Goal: Transaction & Acquisition: Purchase product/service

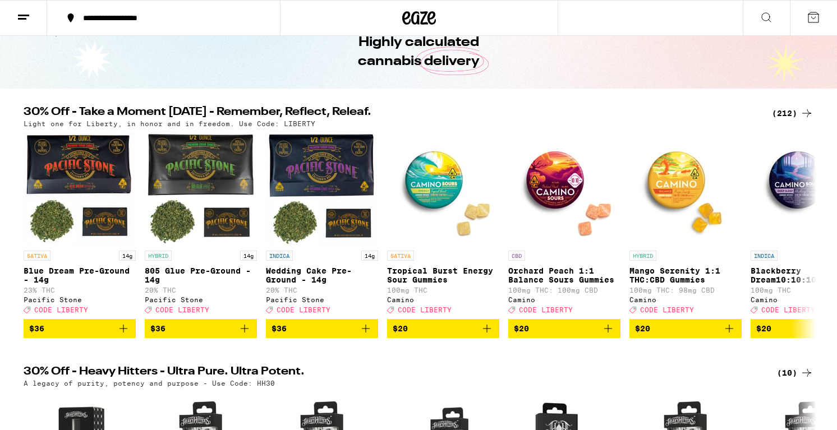
scroll to position [65, 0]
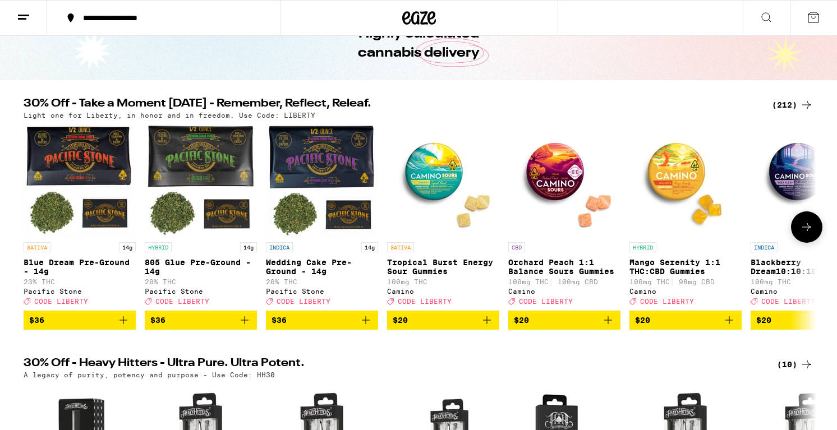
click at [811, 228] on icon at bounding box center [806, 227] width 13 height 13
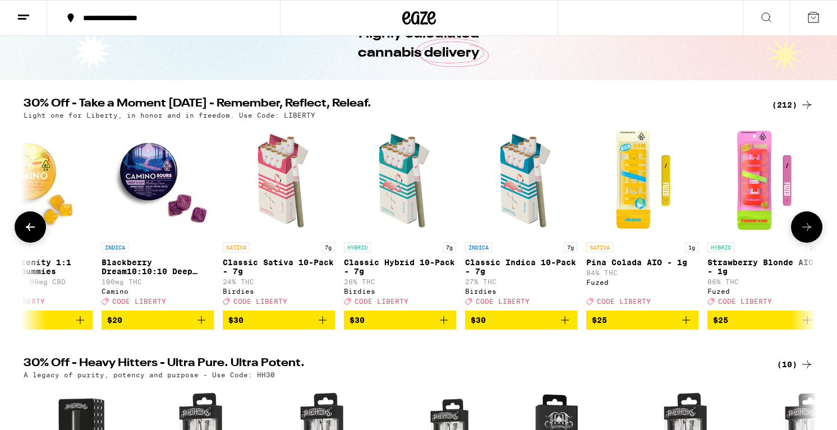
click at [811, 228] on icon at bounding box center [806, 227] width 13 height 13
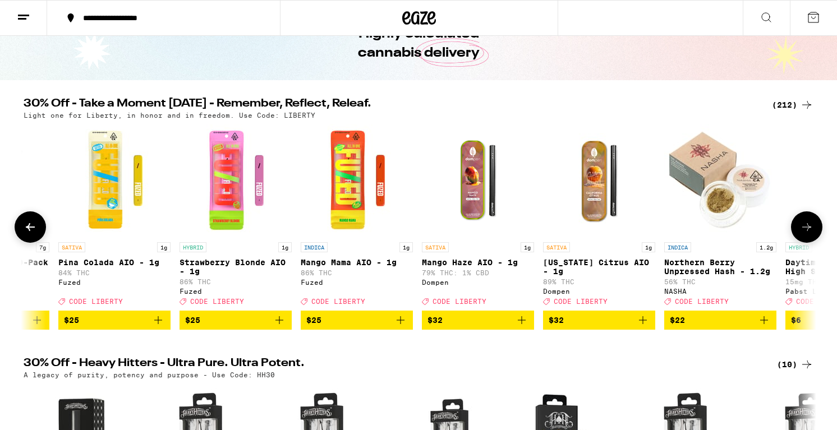
scroll to position [0, 0]
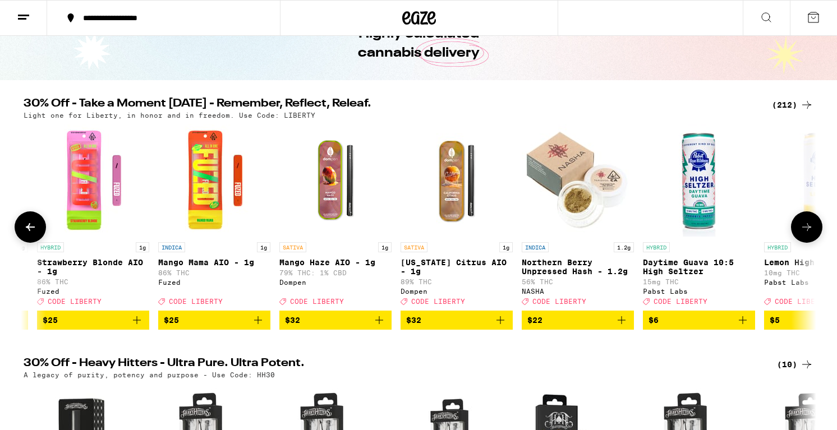
click at [811, 228] on icon at bounding box center [806, 227] width 13 height 13
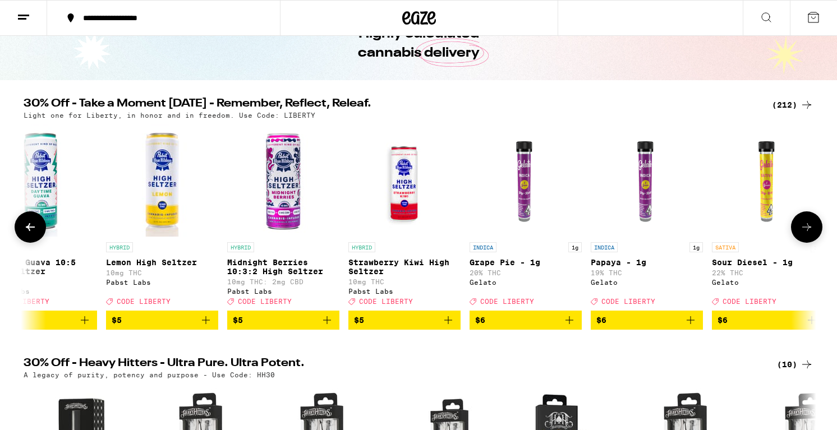
click at [811, 228] on icon at bounding box center [806, 227] width 13 height 13
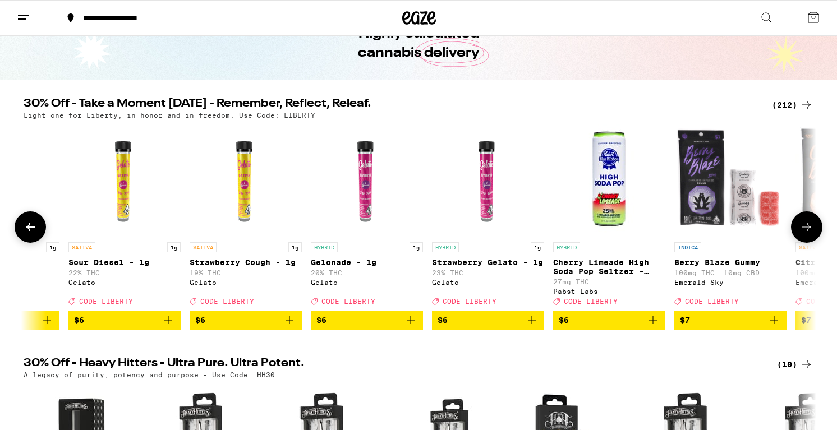
click at [811, 228] on icon at bounding box center [806, 227] width 13 height 13
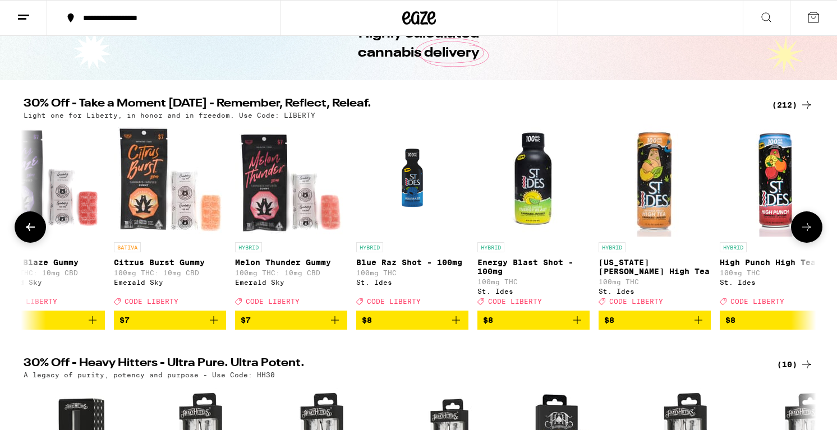
click at [811, 228] on icon at bounding box center [806, 227] width 13 height 13
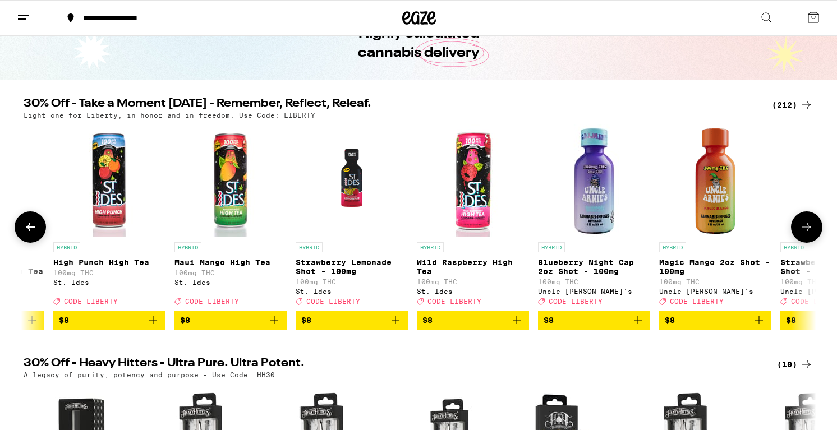
click at [811, 228] on icon at bounding box center [806, 227] width 13 height 13
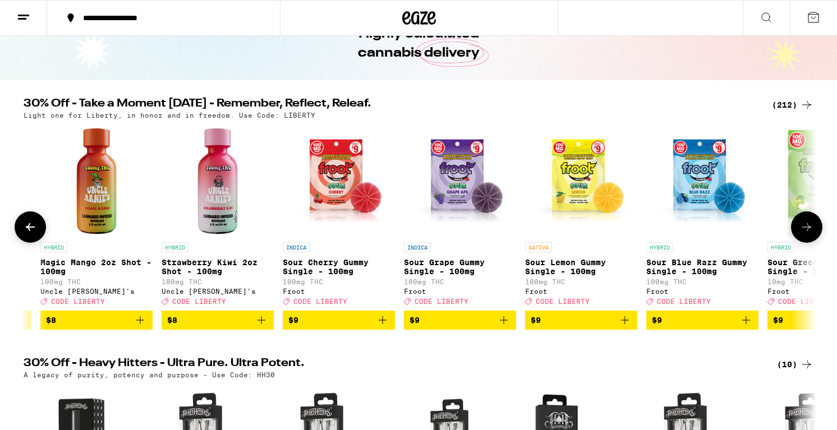
click at [811, 228] on icon at bounding box center [806, 227] width 13 height 13
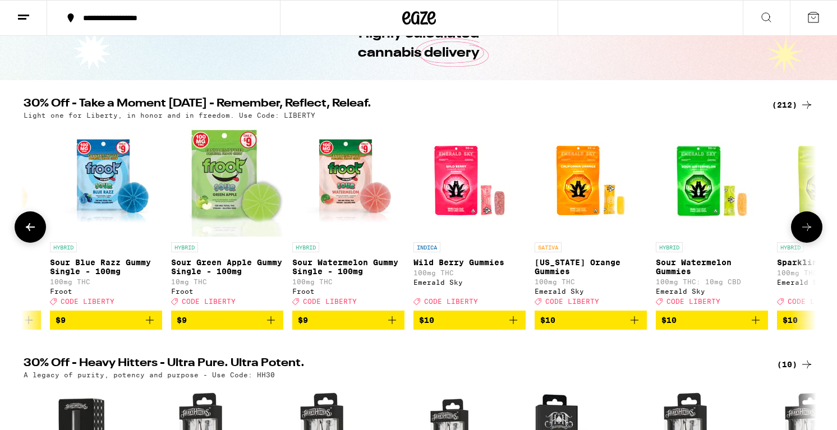
click at [811, 228] on icon at bounding box center [806, 227] width 13 height 13
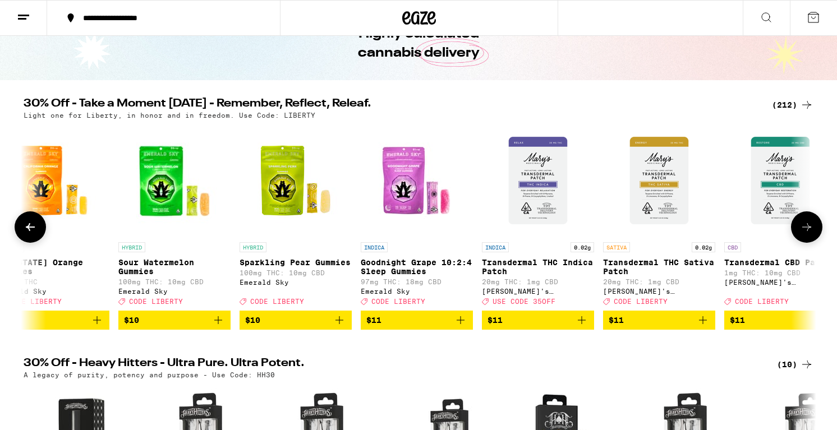
click at [811, 228] on icon at bounding box center [806, 227] width 13 height 13
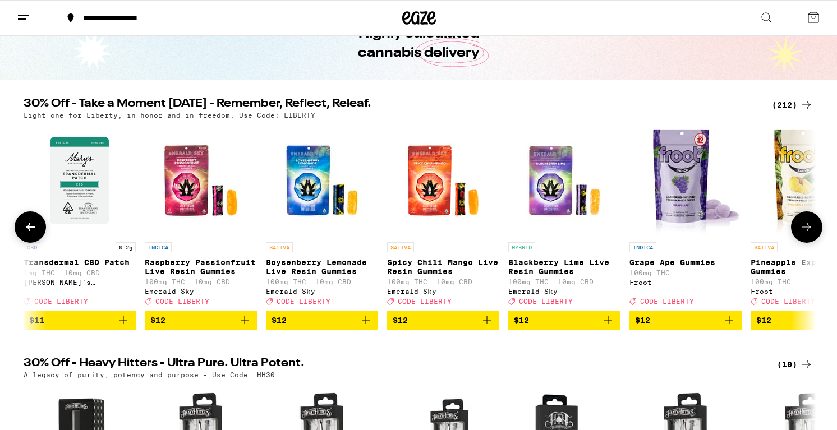
click at [811, 228] on icon at bounding box center [806, 227] width 13 height 13
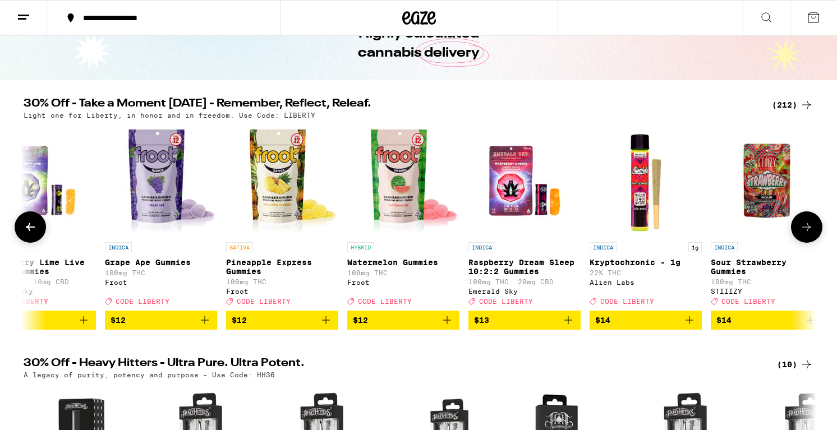
click at [811, 228] on icon at bounding box center [806, 227] width 13 height 13
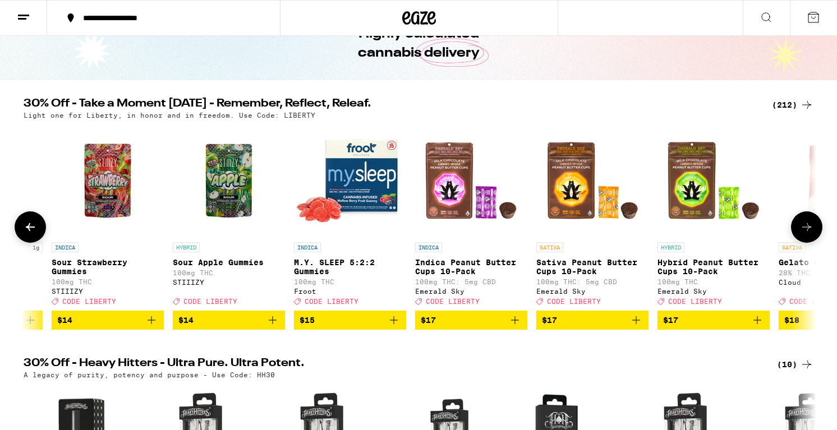
click at [811, 228] on icon at bounding box center [806, 227] width 13 height 13
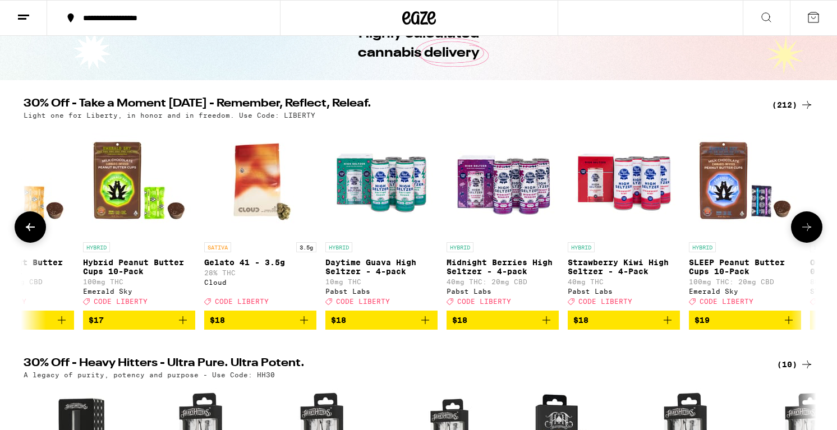
click at [811, 228] on icon at bounding box center [806, 227] width 13 height 13
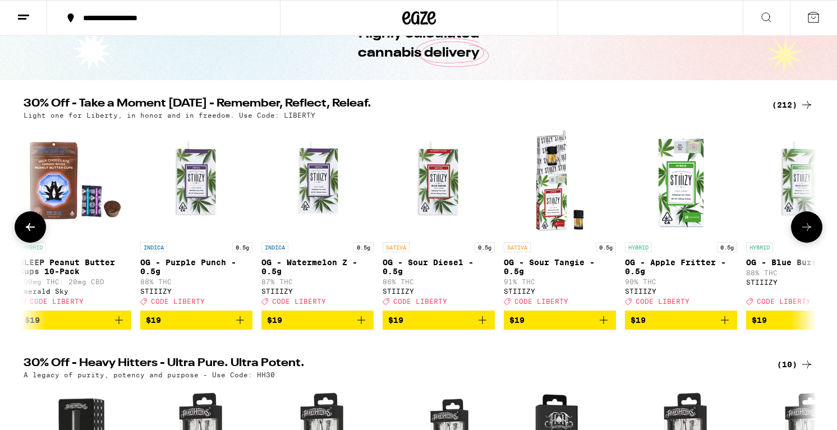
click at [811, 228] on icon at bounding box center [806, 227] width 13 height 13
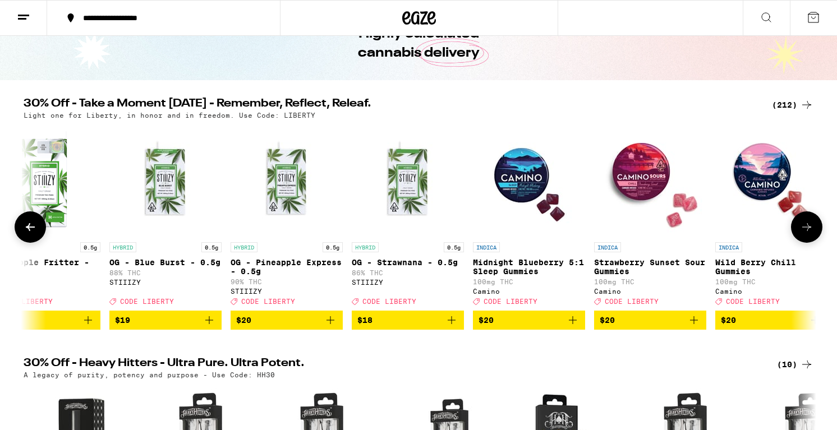
click at [811, 228] on icon at bounding box center [806, 227] width 13 height 13
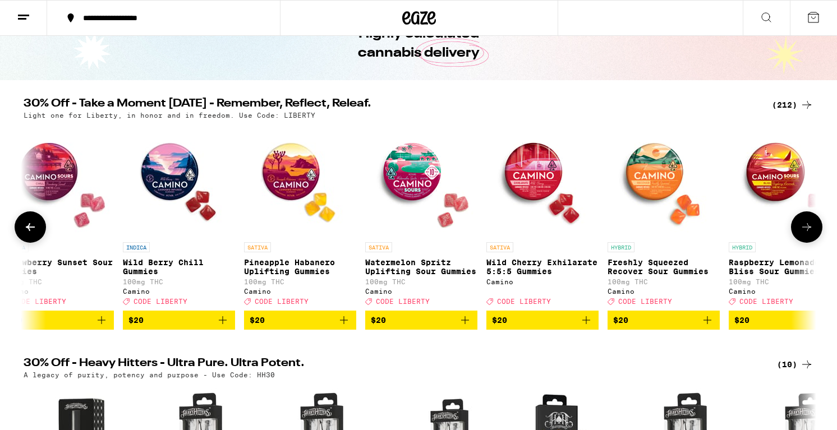
click at [811, 228] on icon at bounding box center [806, 227] width 13 height 13
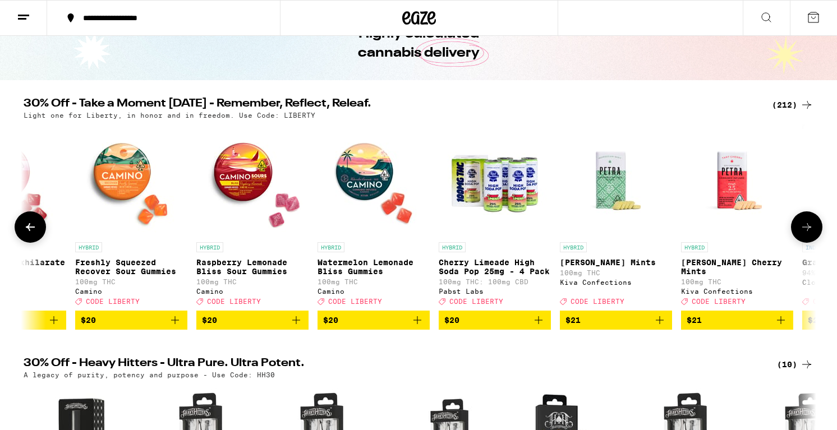
click at [811, 228] on icon at bounding box center [806, 227] width 13 height 13
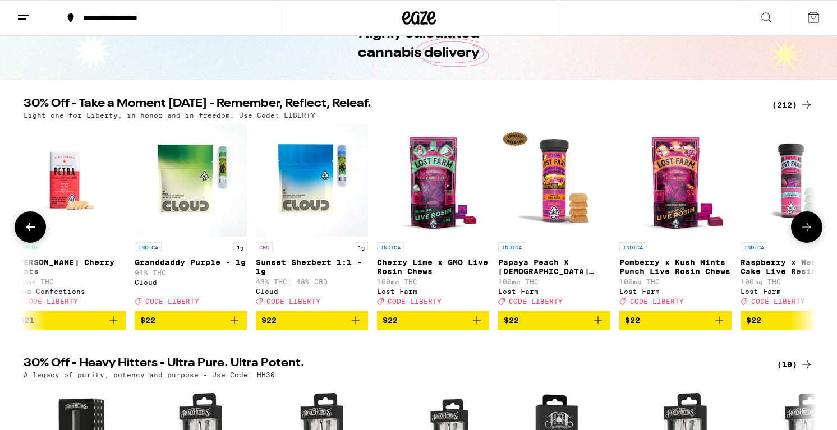
click at [811, 228] on icon at bounding box center [806, 227] width 13 height 13
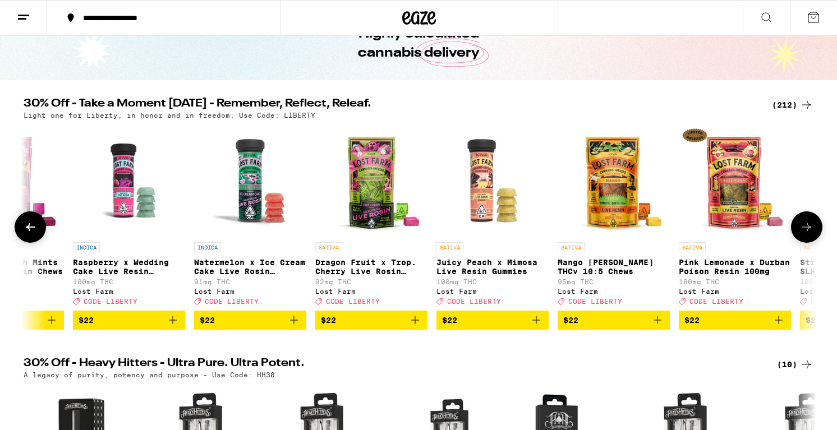
click at [811, 228] on icon at bounding box center [806, 227] width 13 height 13
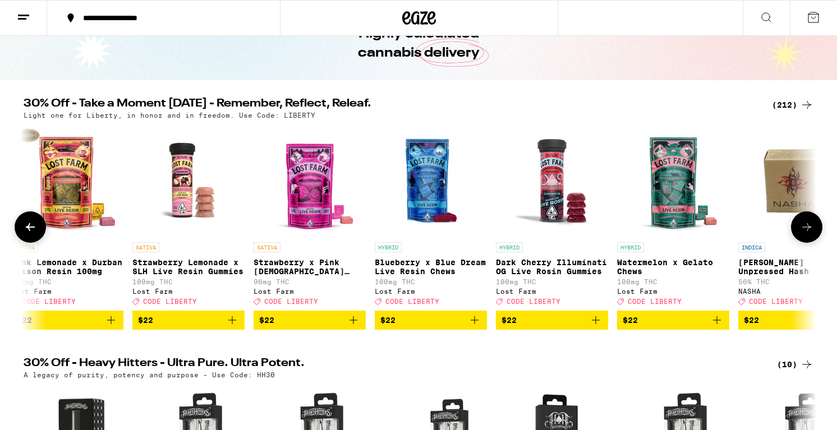
click at [811, 228] on icon at bounding box center [806, 227] width 13 height 13
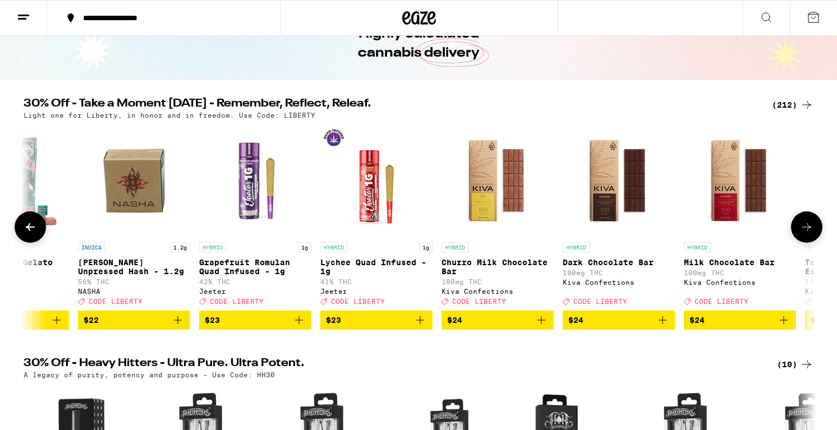
click at [811, 228] on icon at bounding box center [806, 227] width 13 height 13
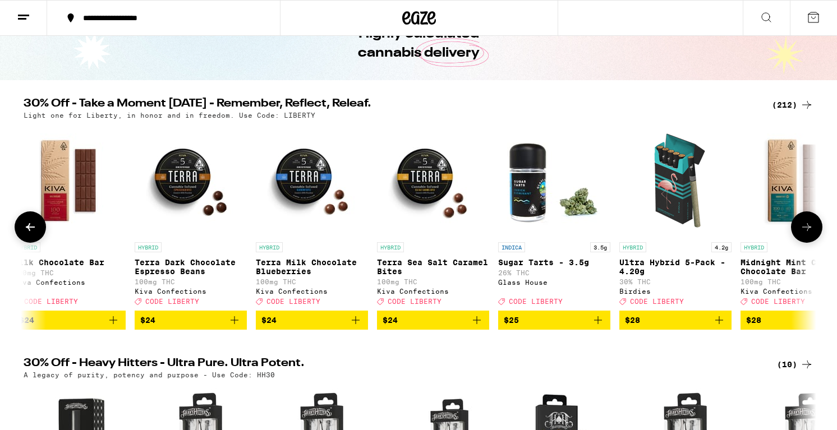
click at [811, 228] on icon at bounding box center [806, 227] width 13 height 13
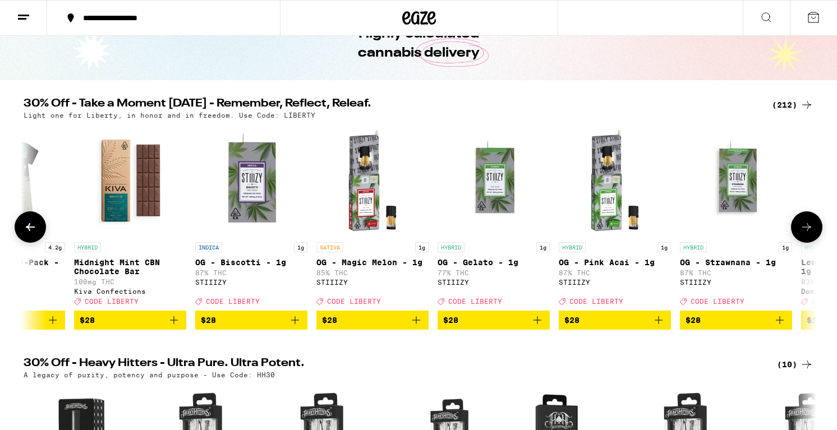
click at [811, 228] on icon at bounding box center [806, 227] width 13 height 13
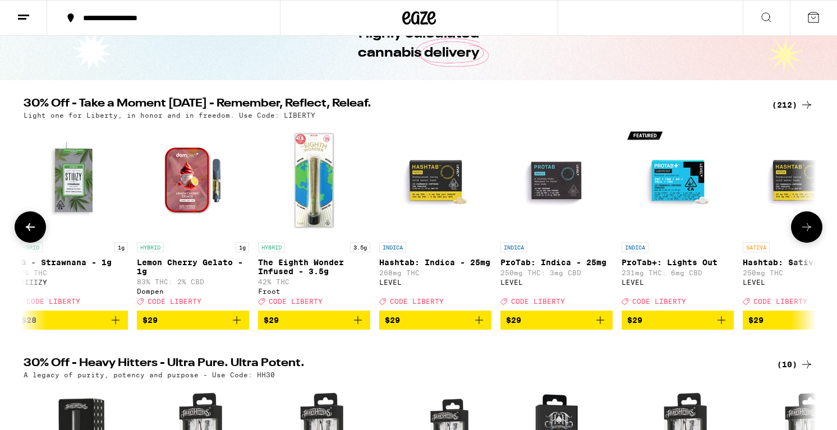
click at [811, 228] on icon at bounding box center [806, 227] width 13 height 13
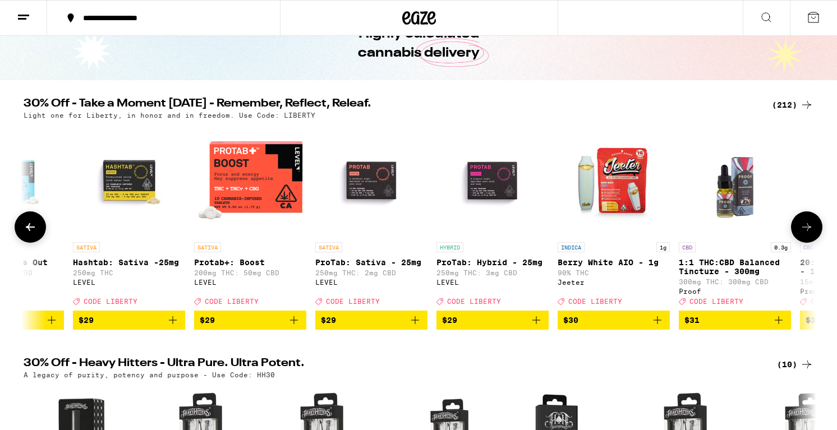
click at [811, 228] on icon at bounding box center [806, 227] width 13 height 13
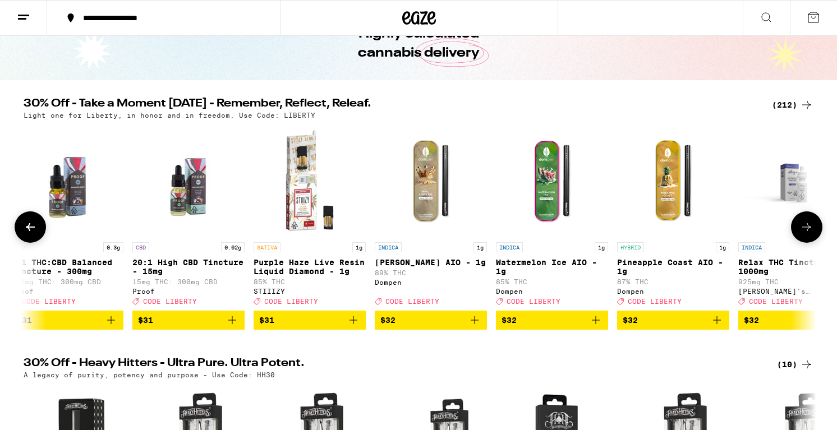
click at [811, 228] on icon at bounding box center [806, 227] width 13 height 13
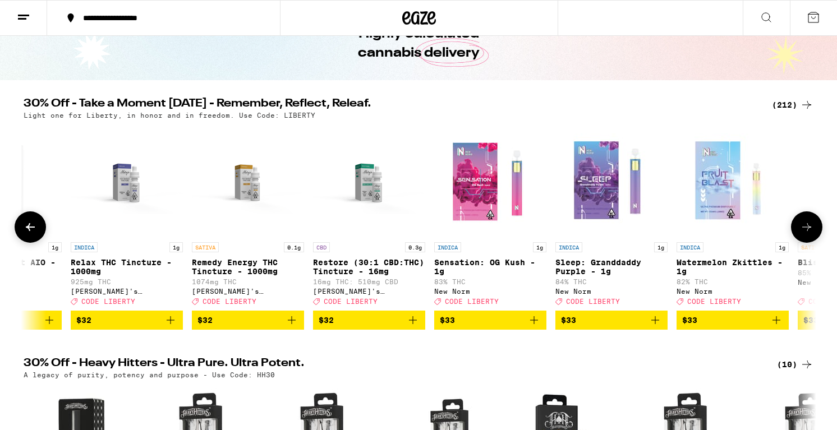
click at [811, 228] on icon at bounding box center [806, 227] width 13 height 13
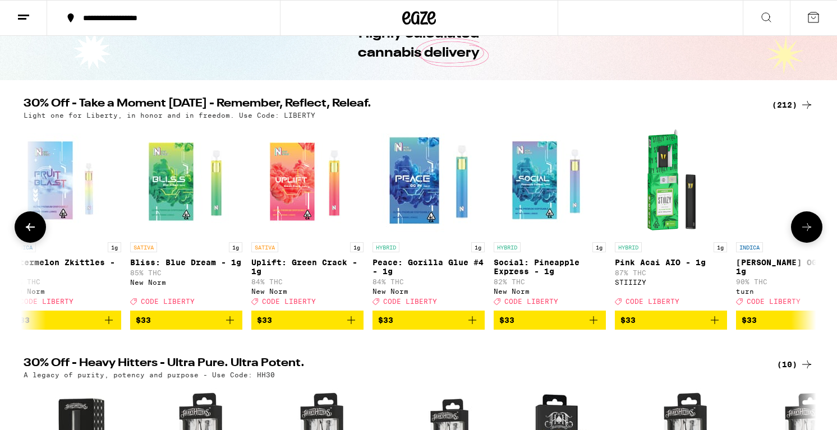
click at [811, 228] on icon at bounding box center [806, 227] width 13 height 13
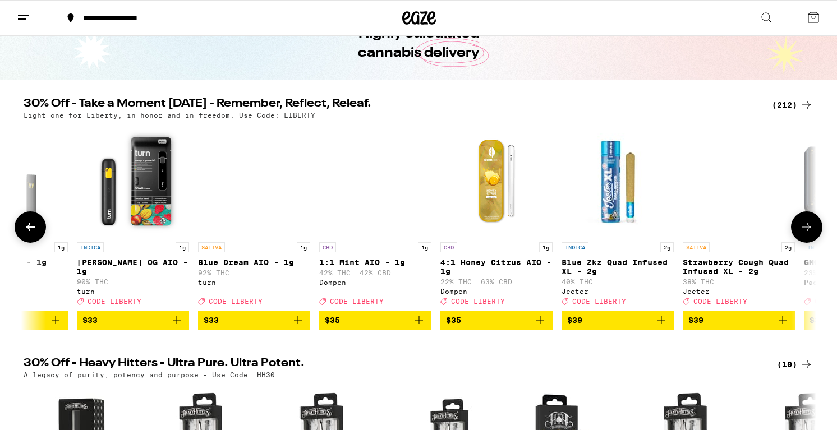
scroll to position [0, 18621]
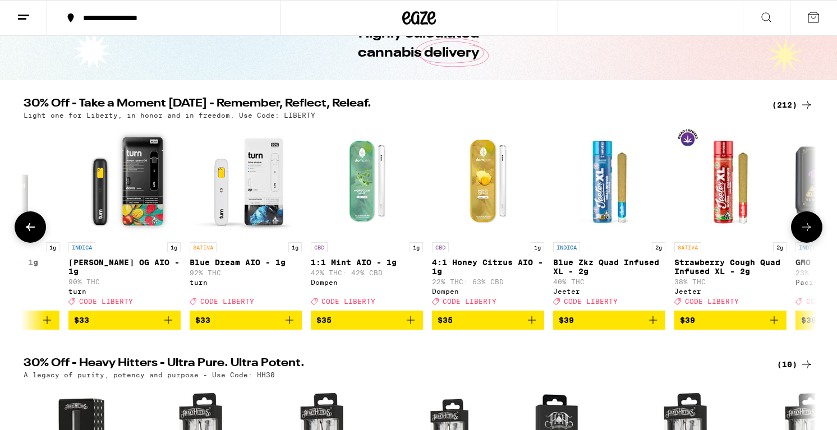
click at [811, 228] on icon at bounding box center [806, 227] width 13 height 13
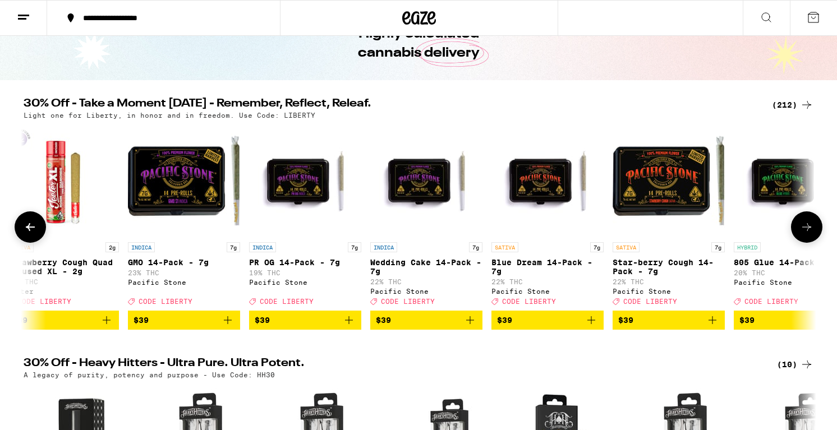
click at [811, 228] on icon at bounding box center [806, 227] width 13 height 13
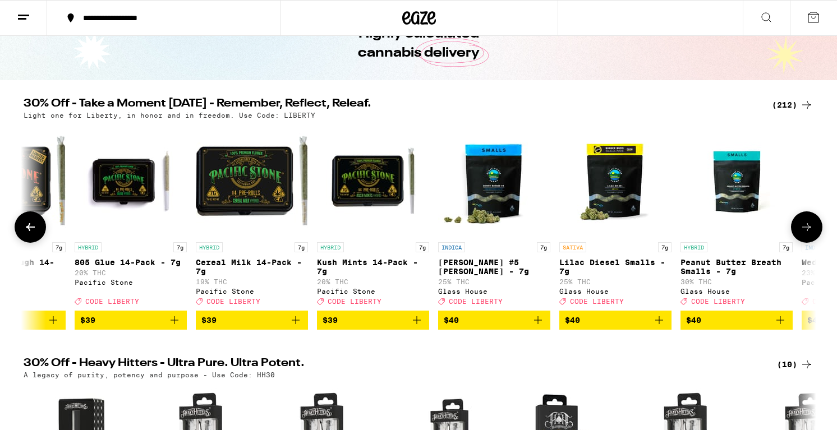
scroll to position [0, 19956]
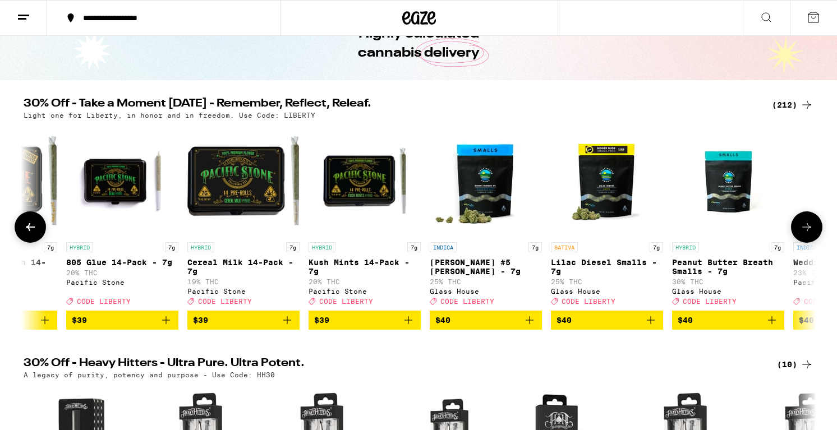
click at [811, 228] on icon at bounding box center [806, 227] width 13 height 13
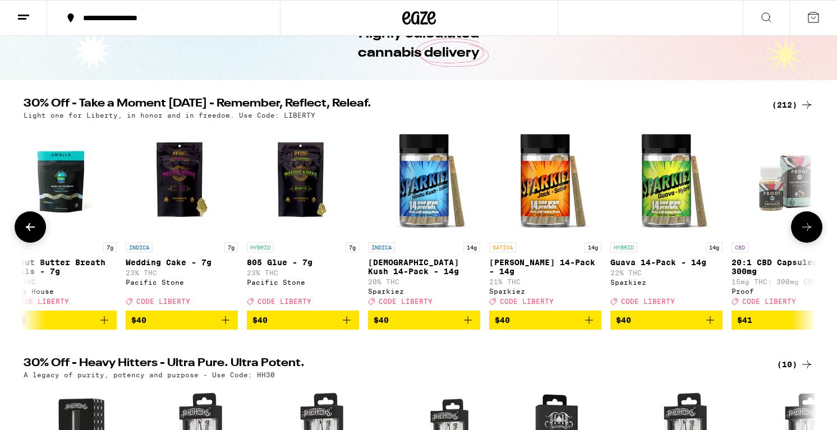
click at [811, 228] on icon at bounding box center [806, 227] width 13 height 13
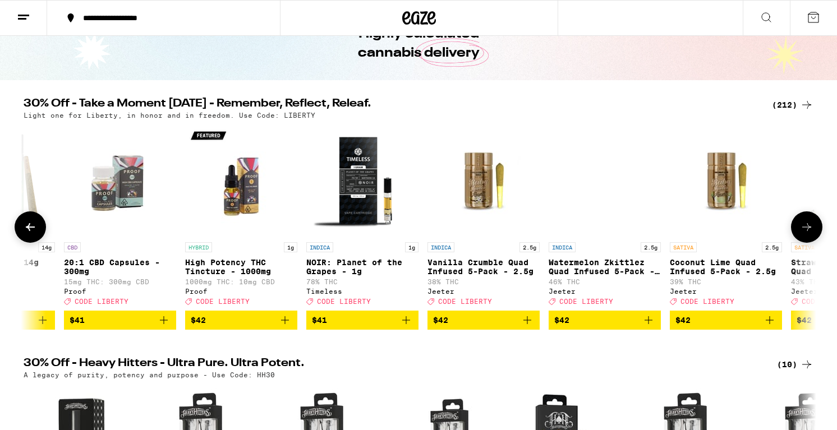
click at [811, 228] on icon at bounding box center [806, 227] width 13 height 13
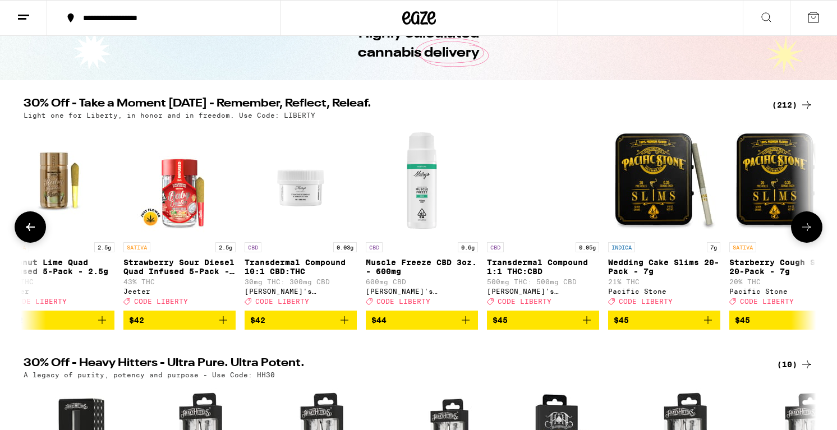
click at [811, 228] on icon at bounding box center [806, 227] width 13 height 13
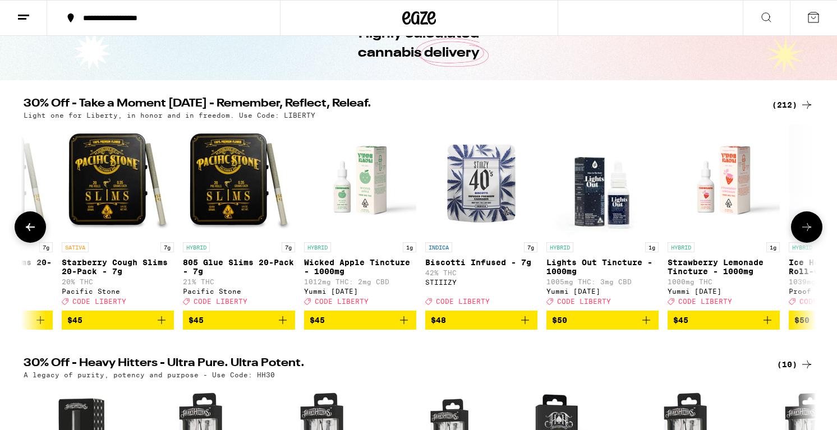
click at [811, 228] on icon at bounding box center [806, 227] width 13 height 13
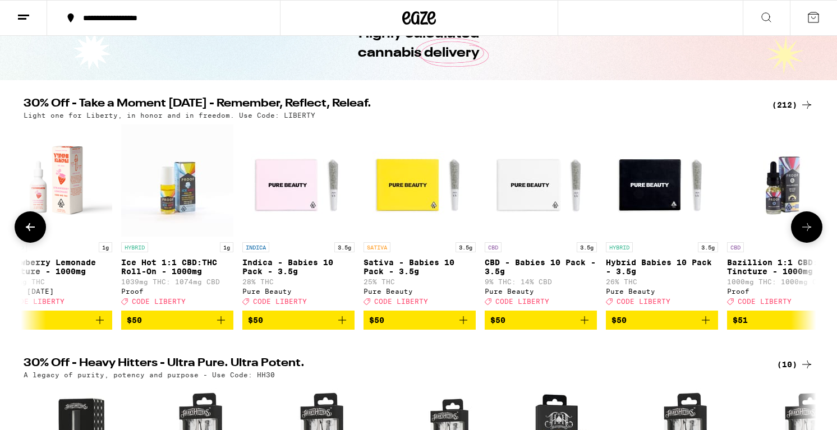
click at [811, 228] on icon at bounding box center [806, 227] width 13 height 13
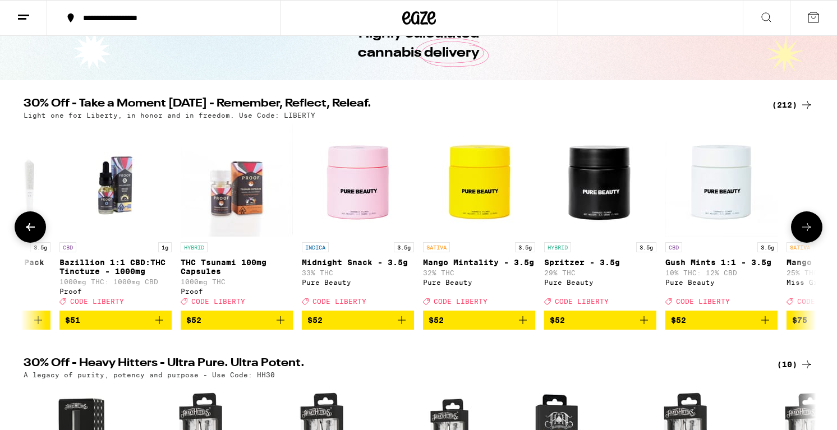
click at [811, 228] on icon at bounding box center [806, 227] width 13 height 13
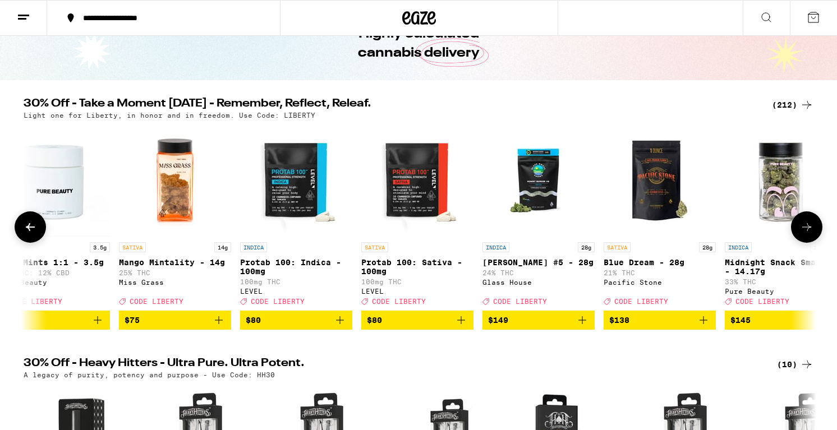
click at [811, 228] on icon at bounding box center [806, 227] width 13 height 13
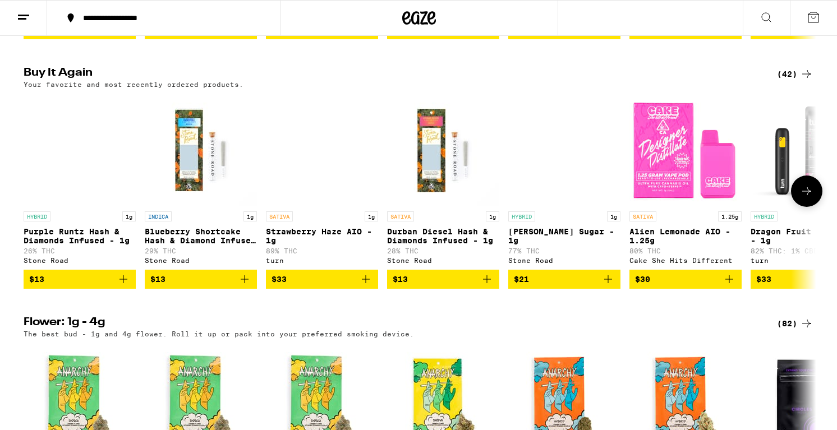
scroll to position [871, 0]
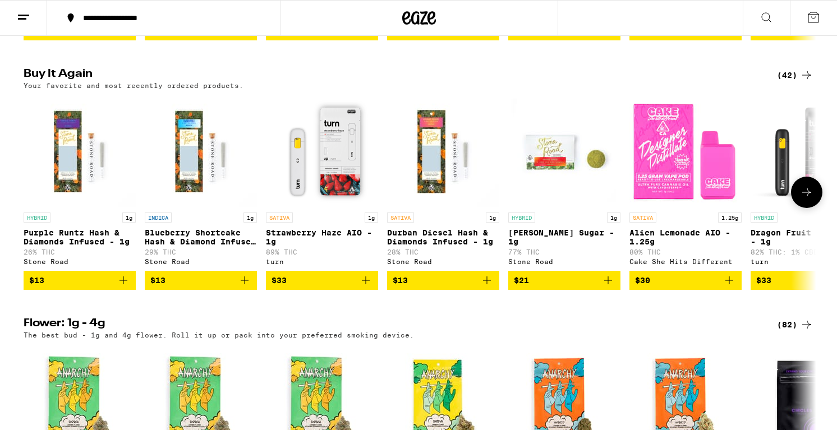
click at [811, 199] on icon at bounding box center [806, 192] width 13 height 13
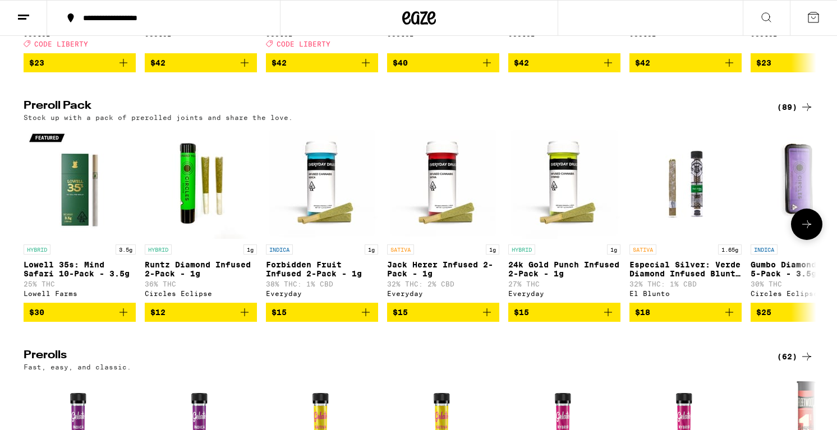
scroll to position [2995, 0]
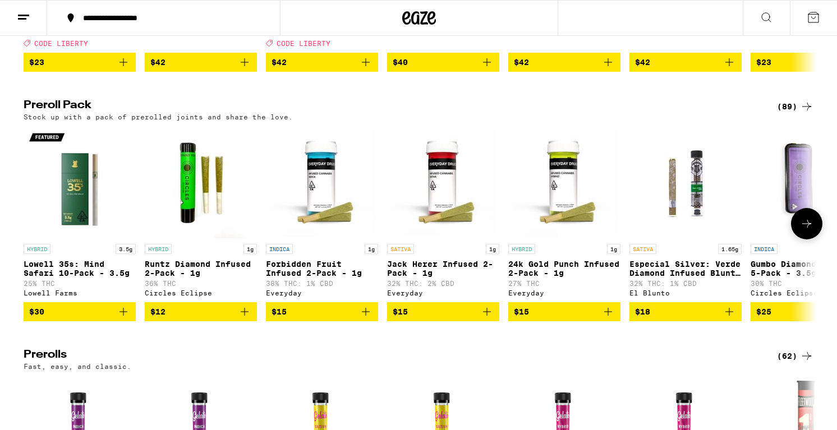
click at [809, 240] on button at bounding box center [806, 223] width 31 height 31
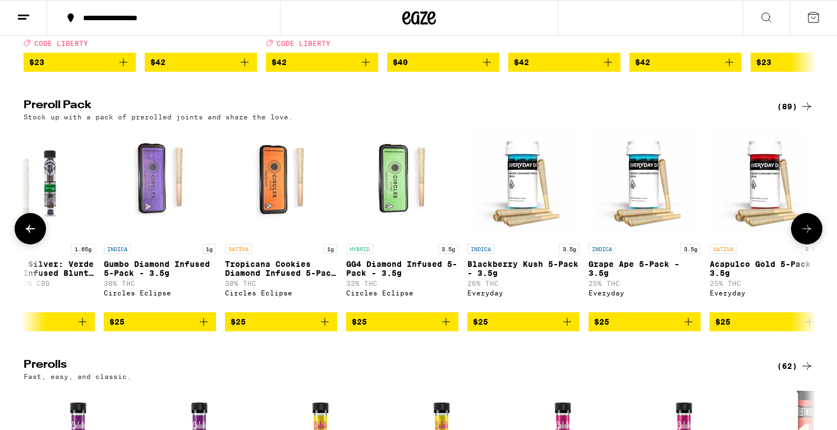
click at [809, 245] on button at bounding box center [806, 228] width 31 height 31
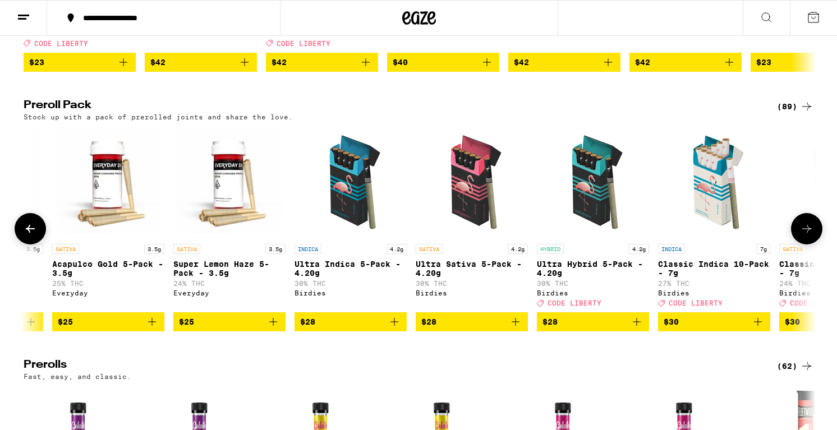
click at [809, 245] on button at bounding box center [806, 228] width 31 height 31
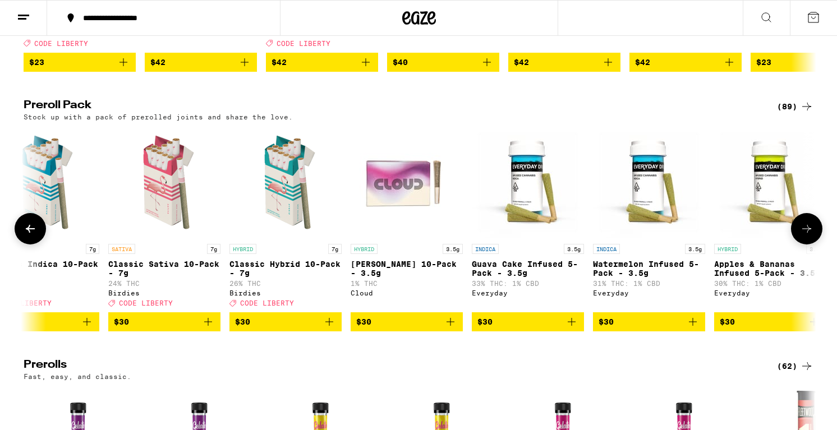
click at [809, 245] on button at bounding box center [806, 228] width 31 height 31
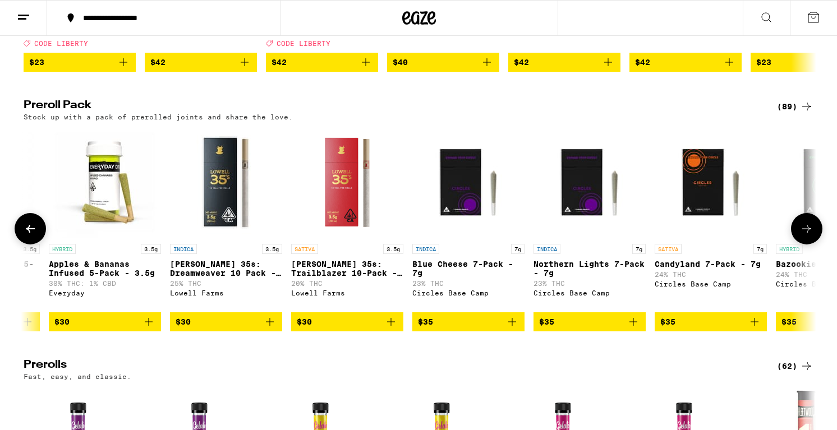
click at [809, 245] on button at bounding box center [806, 228] width 31 height 31
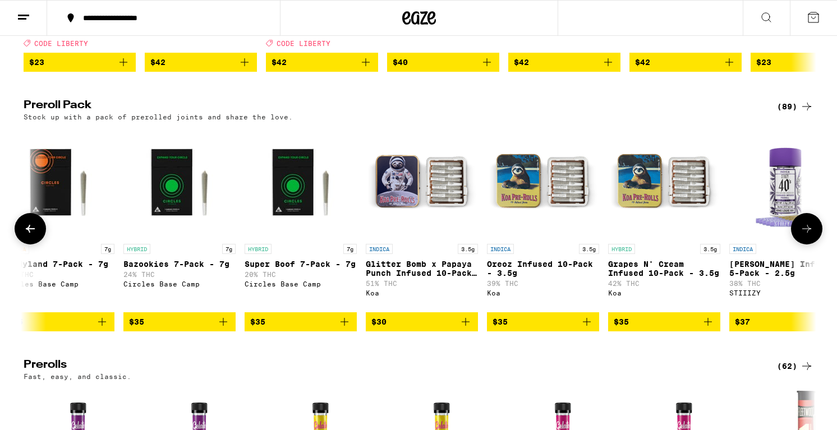
click at [809, 245] on button at bounding box center [806, 228] width 31 height 31
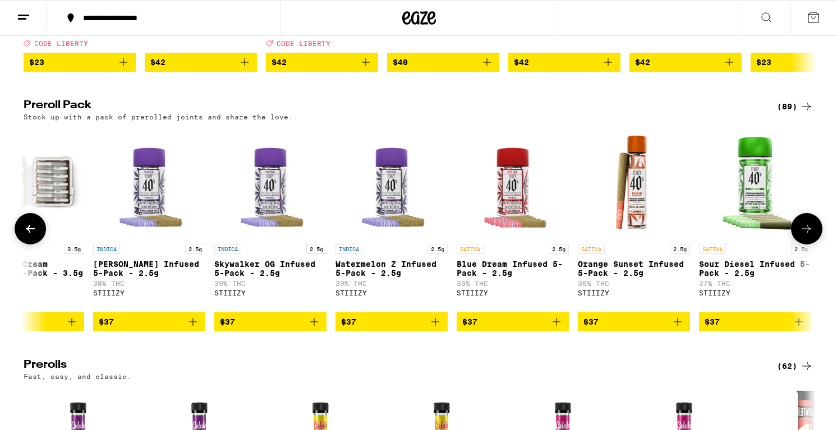
click at [809, 245] on button at bounding box center [806, 228] width 31 height 31
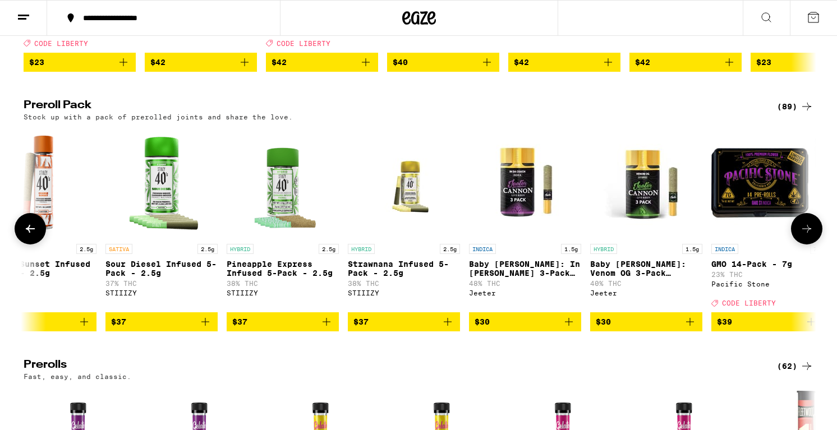
click at [809, 245] on button at bounding box center [806, 228] width 31 height 31
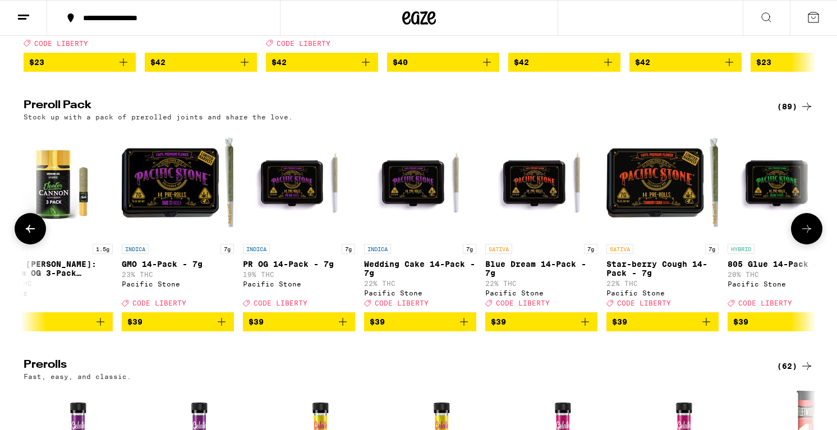
click at [809, 245] on button at bounding box center [806, 228] width 31 height 31
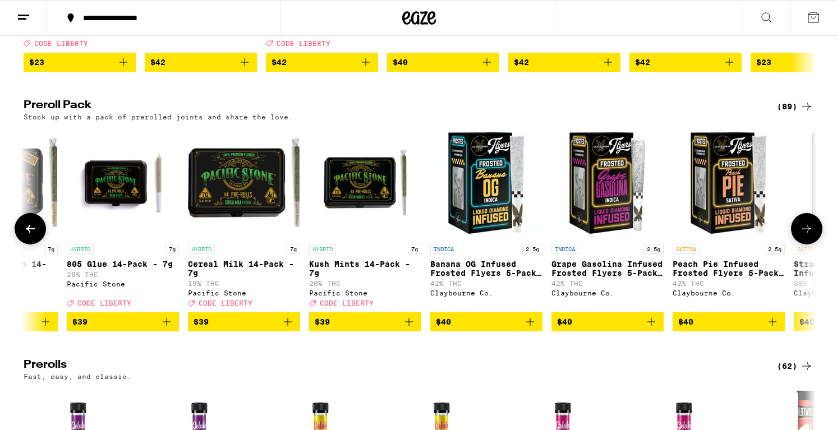
click at [809, 245] on button at bounding box center [806, 228] width 31 height 31
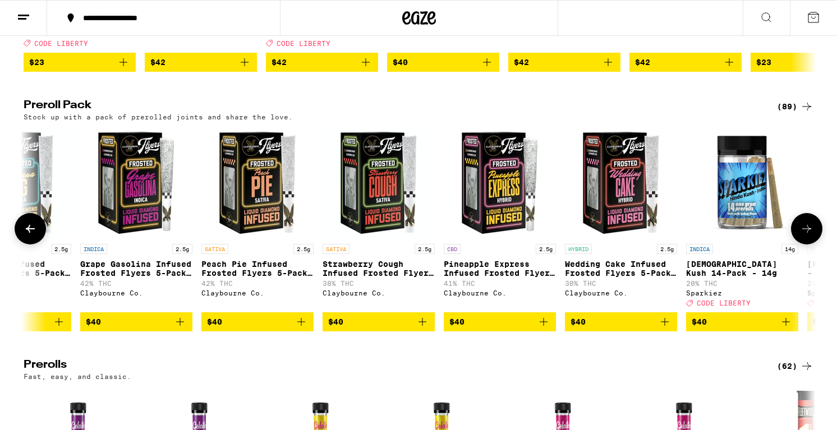
click at [809, 245] on button at bounding box center [806, 228] width 31 height 31
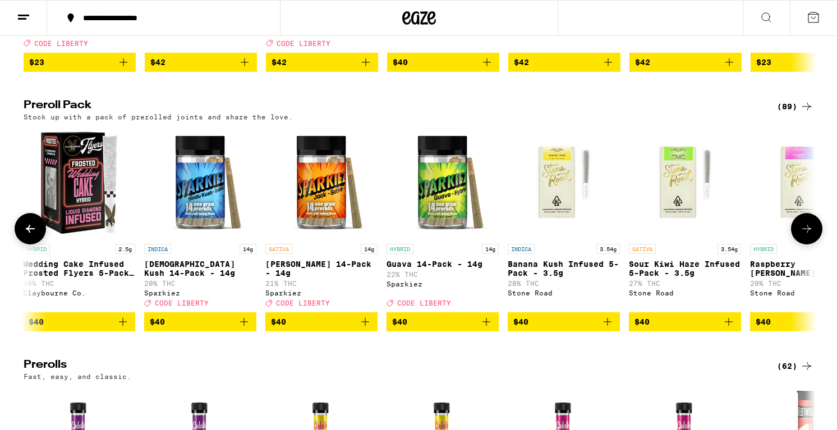
click at [809, 245] on button at bounding box center [806, 228] width 31 height 31
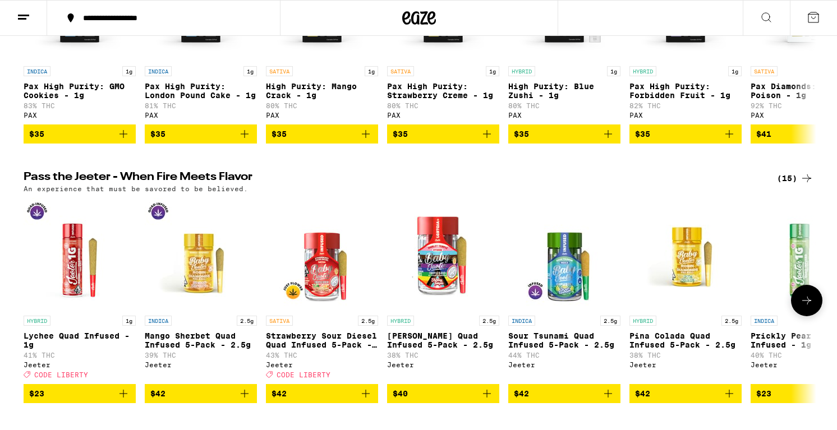
scroll to position [2789, 0]
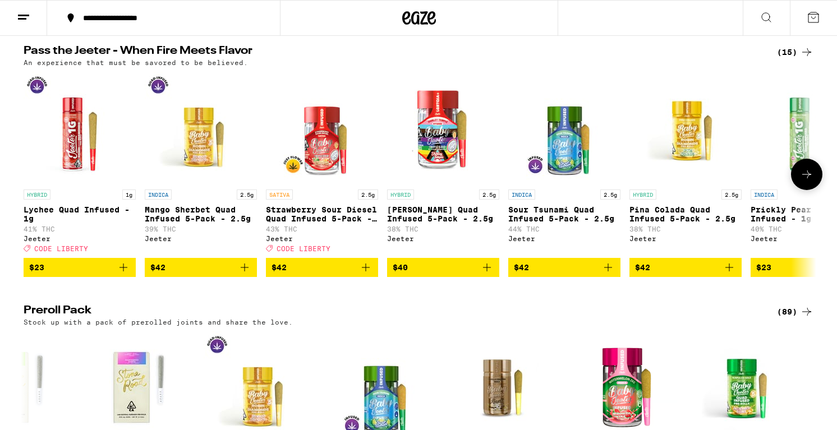
click at [804, 181] on icon at bounding box center [806, 174] width 13 height 13
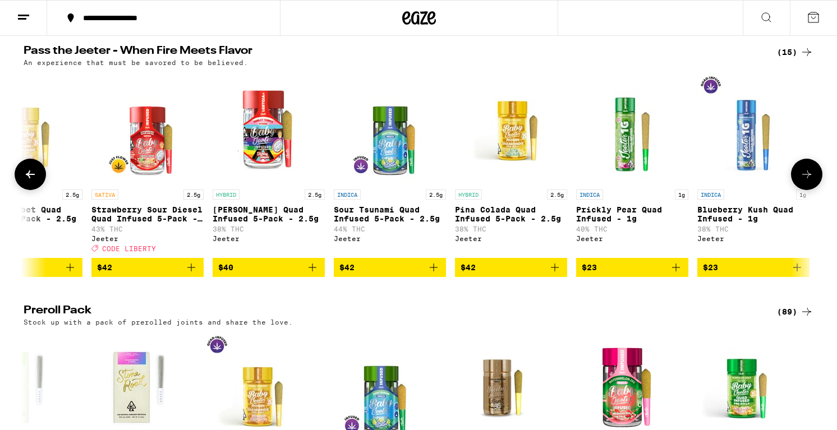
click at [804, 181] on icon at bounding box center [806, 174] width 13 height 13
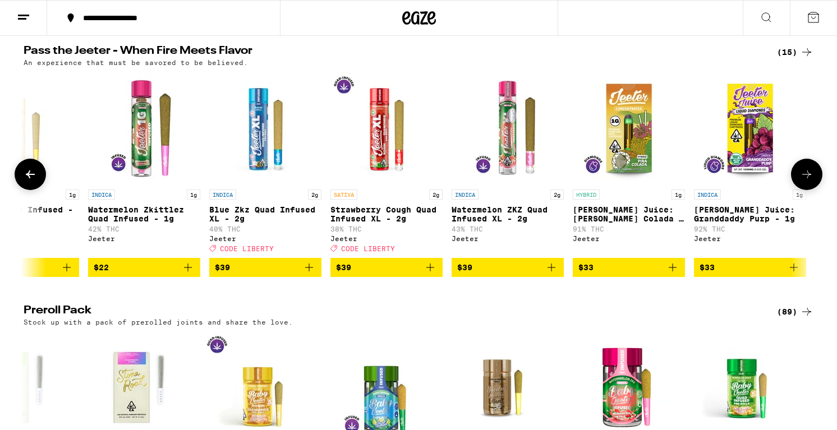
click at [804, 181] on icon at bounding box center [806, 174] width 13 height 13
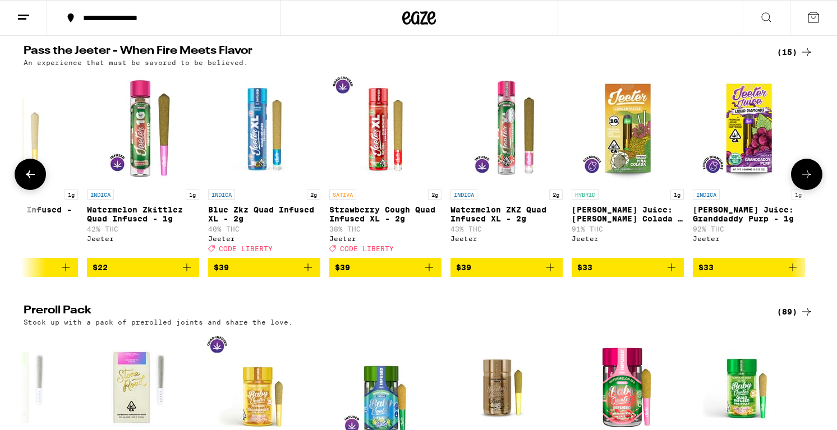
scroll to position [0, 1028]
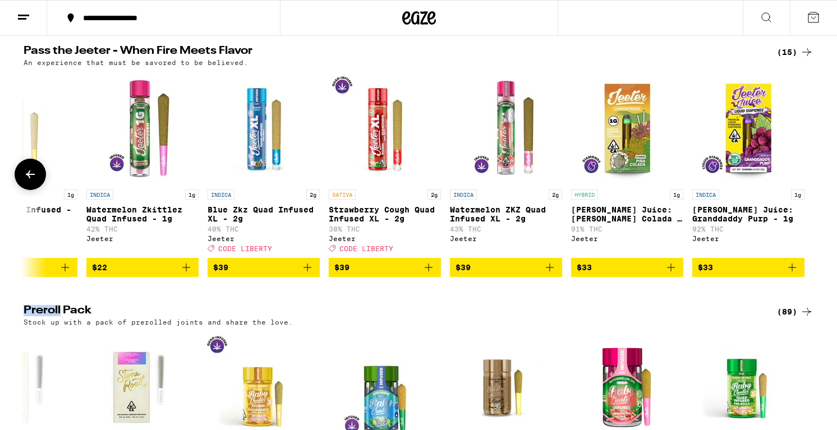
click at [804, 190] on div at bounding box center [806, 174] width 31 height 31
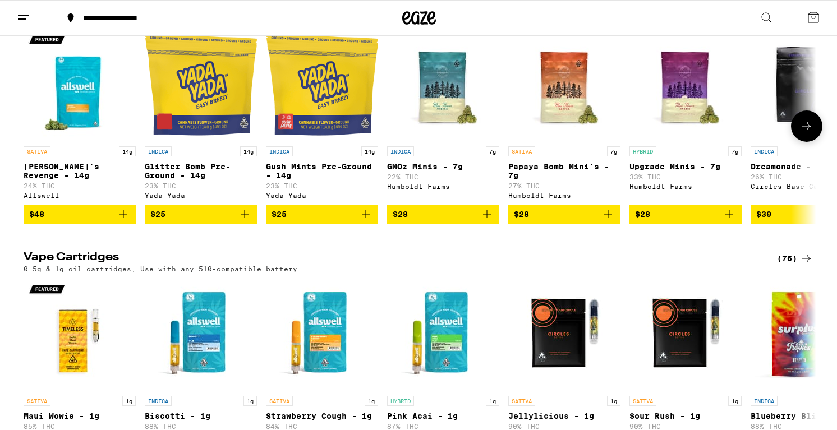
scroll to position [1438, 0]
